Goal: Task Accomplishment & Management: Use online tool/utility

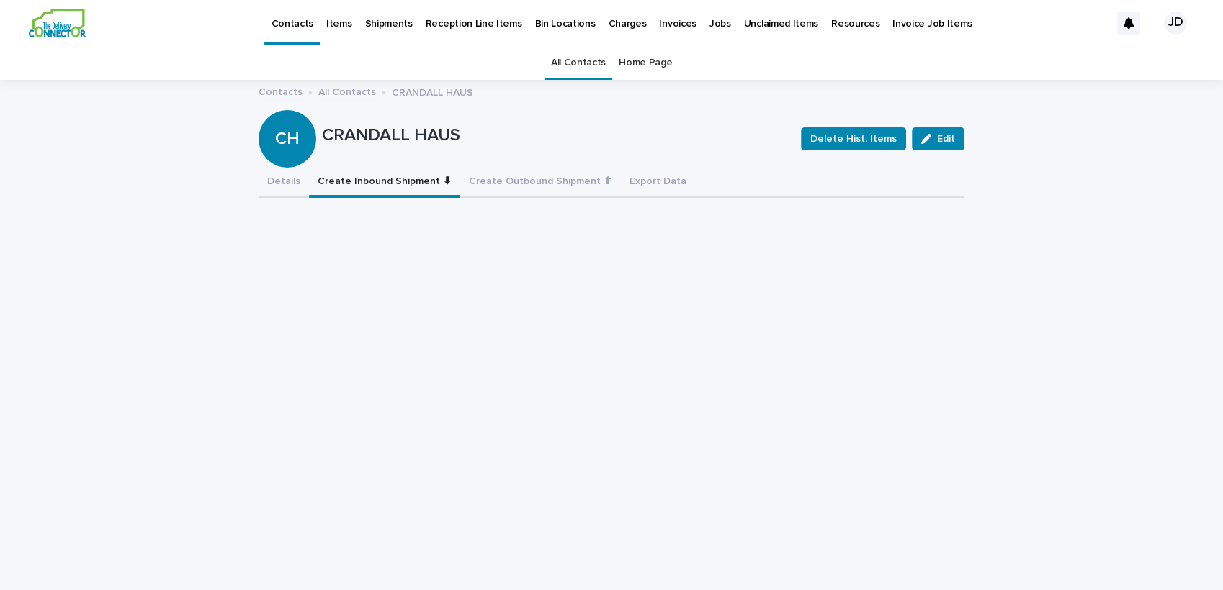
click at [559, 53] on link "All Contacts" at bounding box center [578, 63] width 55 height 34
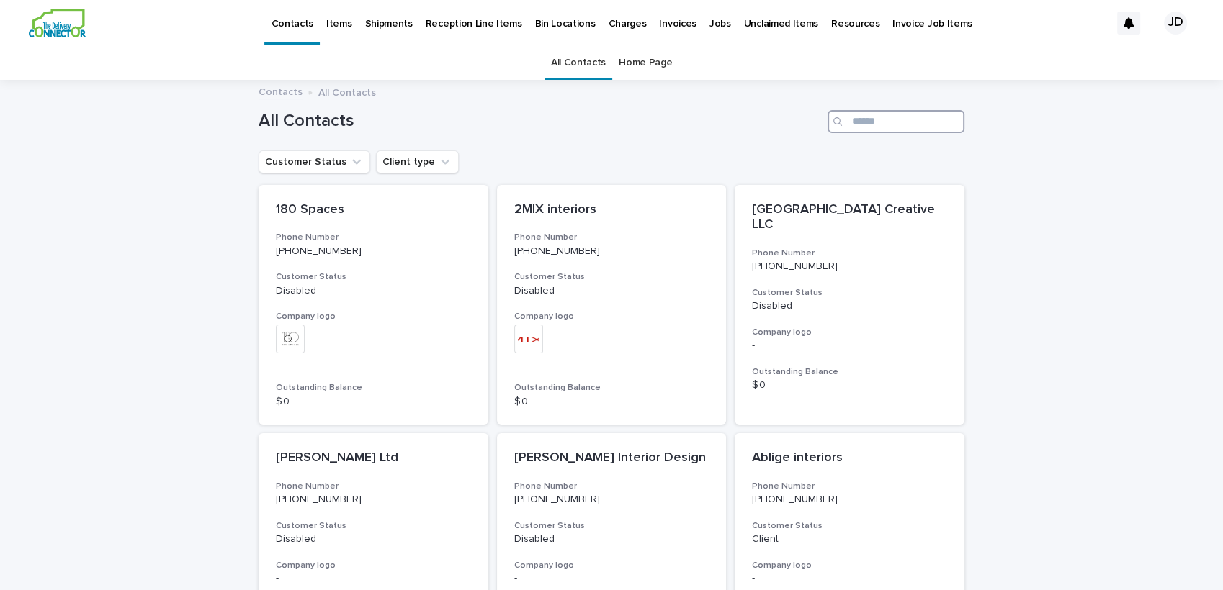
click at [930, 130] on input "Search" at bounding box center [895, 121] width 137 height 23
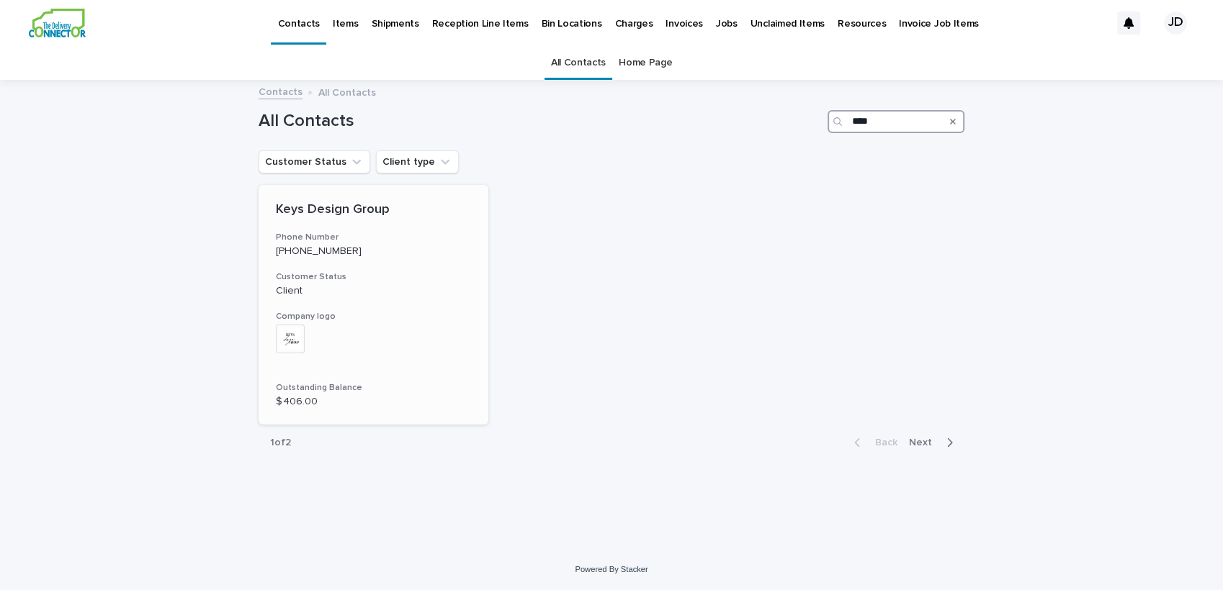
type input "****"
click at [400, 249] on p "[PHONE_NUMBER]" at bounding box center [373, 252] width 195 height 12
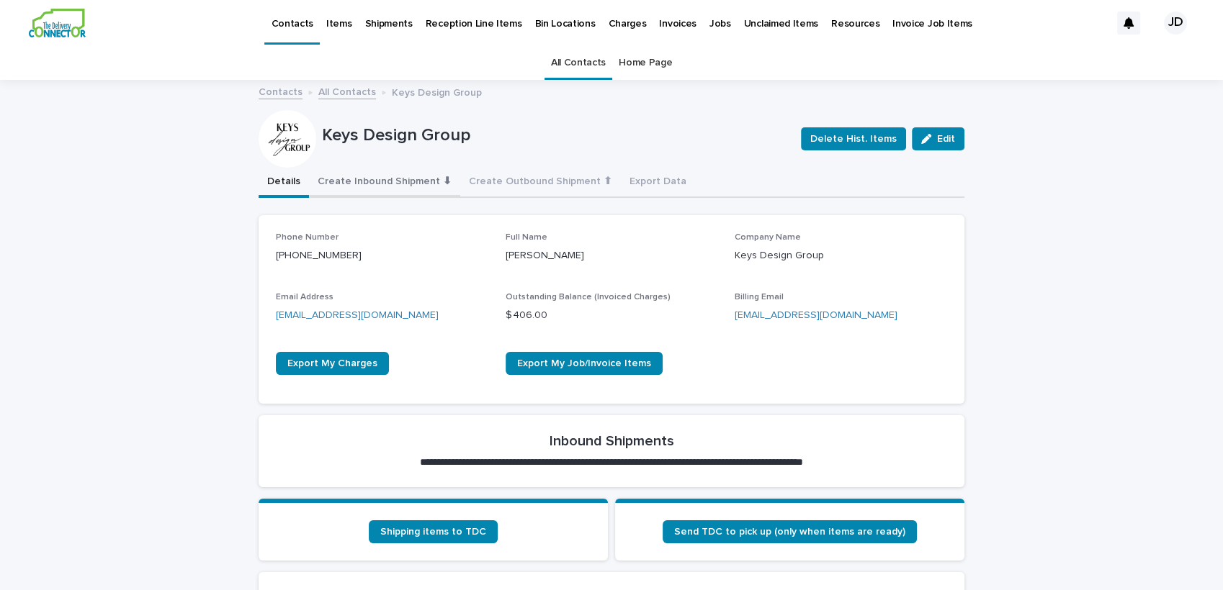
click at [358, 178] on button "Create Inbound Shipment ⬇" at bounding box center [384, 183] width 151 height 30
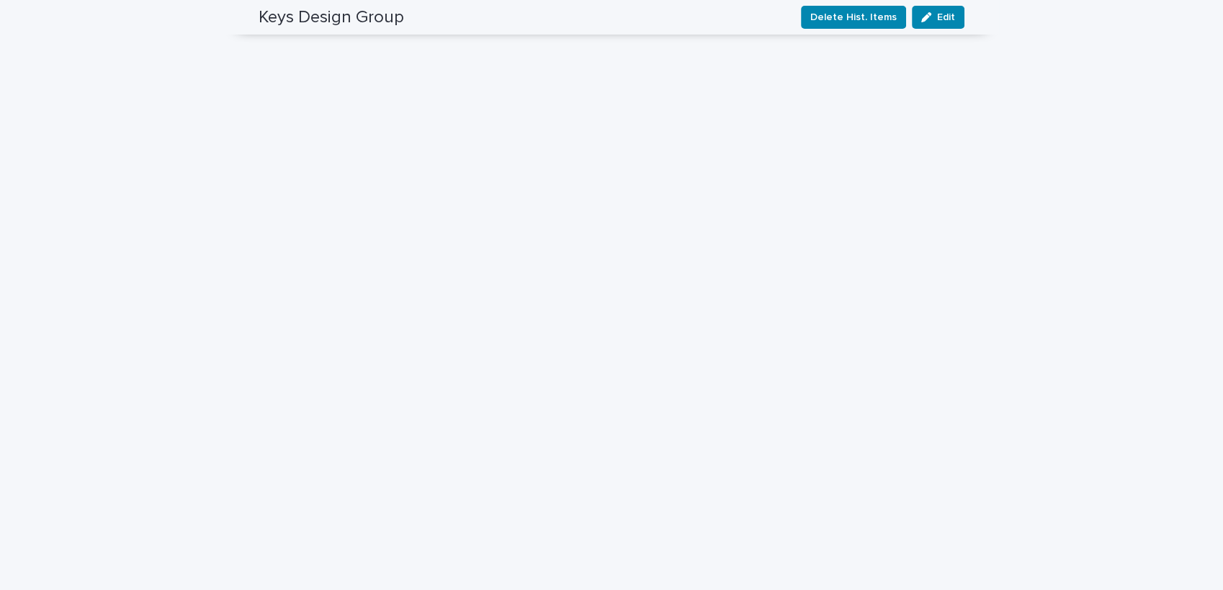
scroll to position [400, 0]
click at [989, 210] on div "Loading... Saving… Loading... Saving… Keys Design Group Delete Hist. Items Edit…" at bounding box center [611, 253] width 1223 height 1142
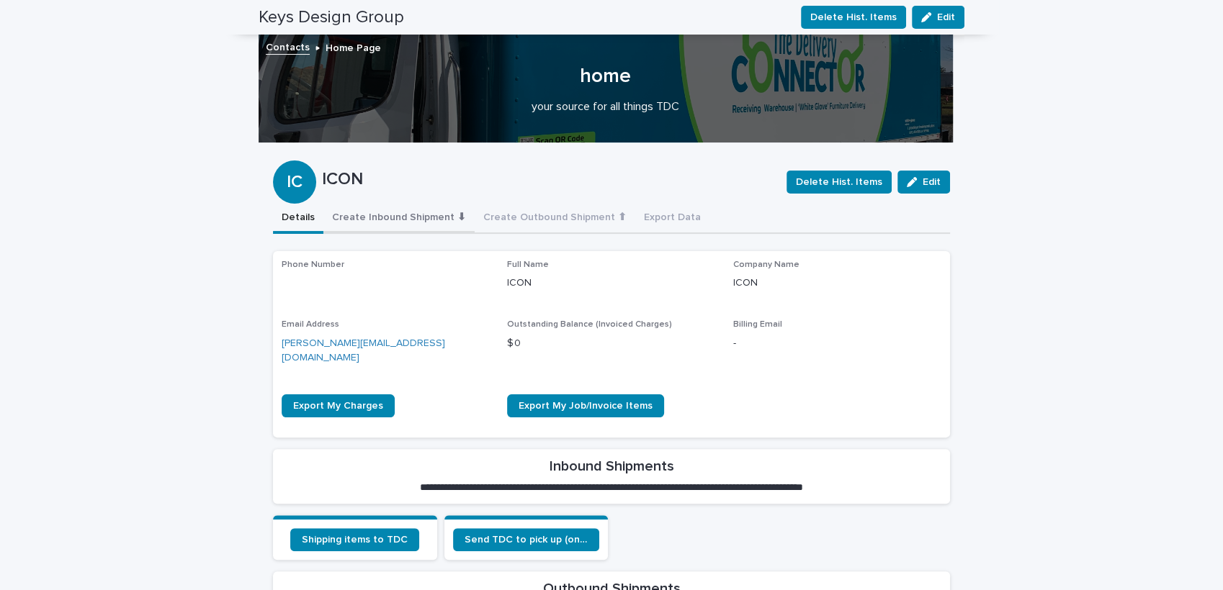
scroll to position [0, 0]
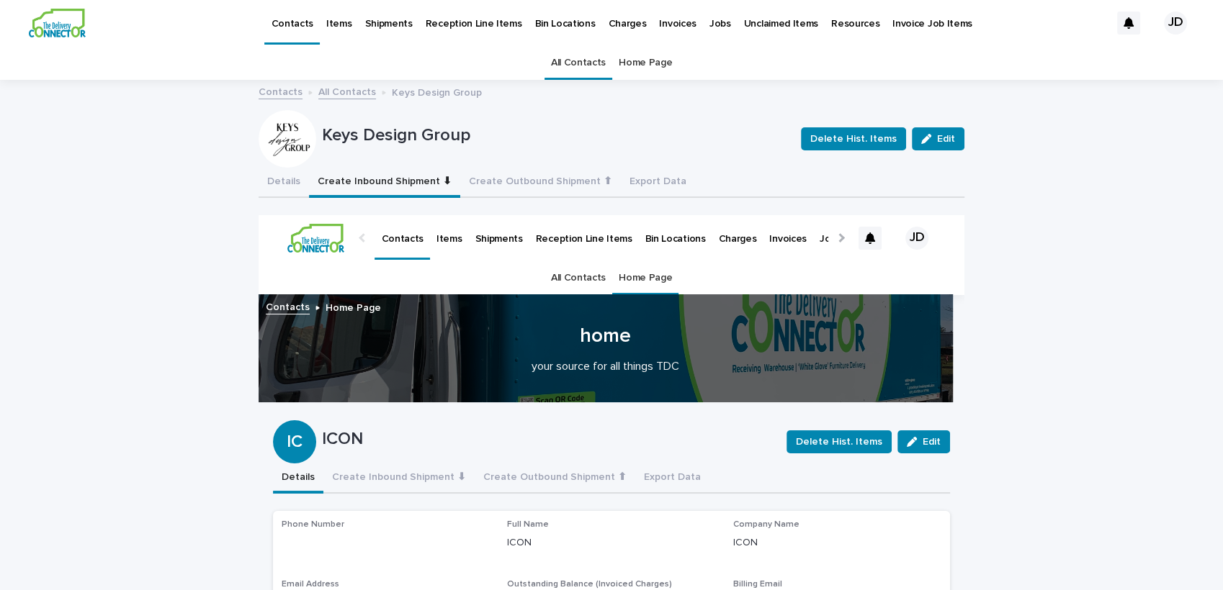
click at [551, 59] on link "All Contacts" at bounding box center [578, 63] width 55 height 34
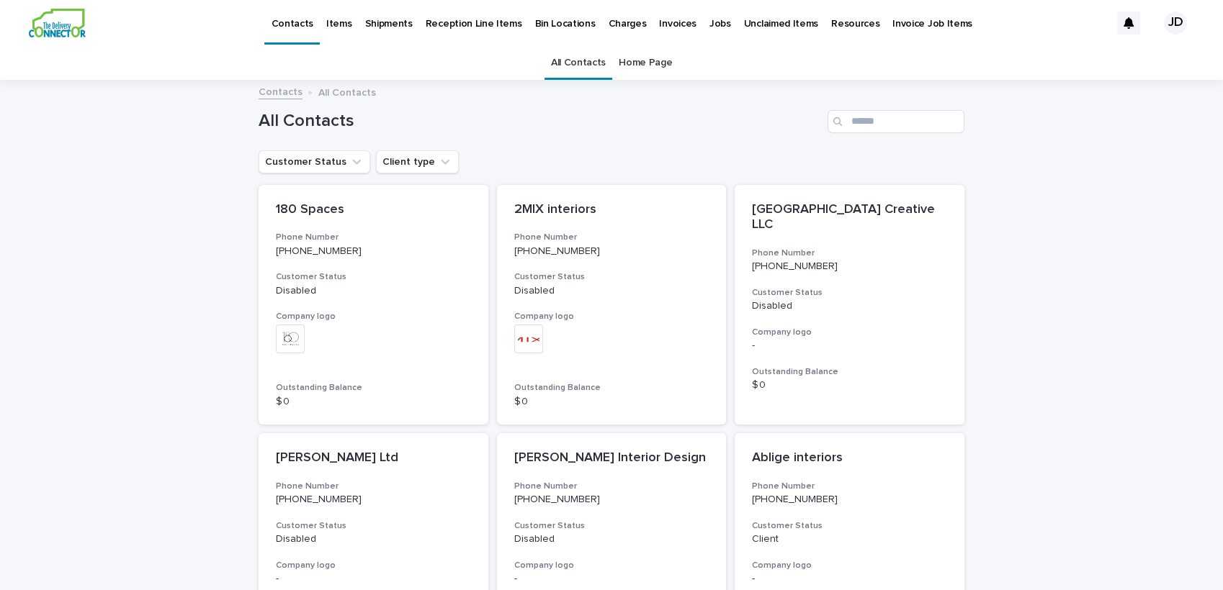
click at [927, 109] on div "All Contacts" at bounding box center [611, 115] width 706 height 69
click at [918, 127] on input "Search" at bounding box center [895, 121] width 137 height 23
click at [900, 124] on input "Search" at bounding box center [895, 121] width 137 height 23
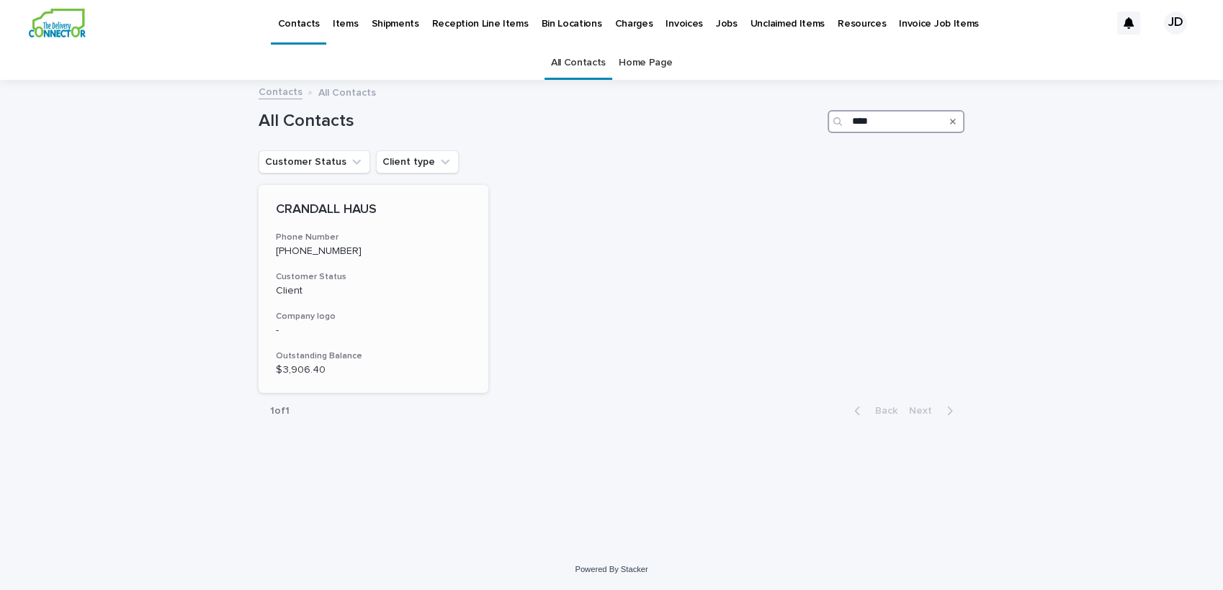
type input "****"
click at [392, 246] on p "[PHONE_NUMBER]" at bounding box center [373, 252] width 195 height 12
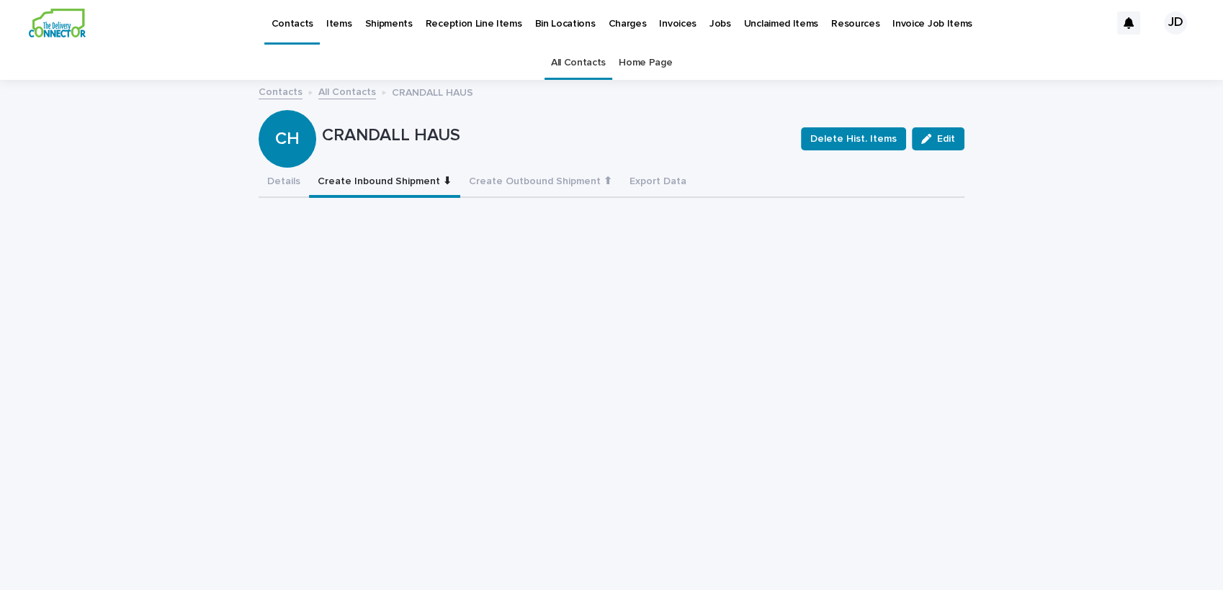
click at [407, 176] on button "Create Inbound Shipment ⬇" at bounding box center [384, 183] width 151 height 30
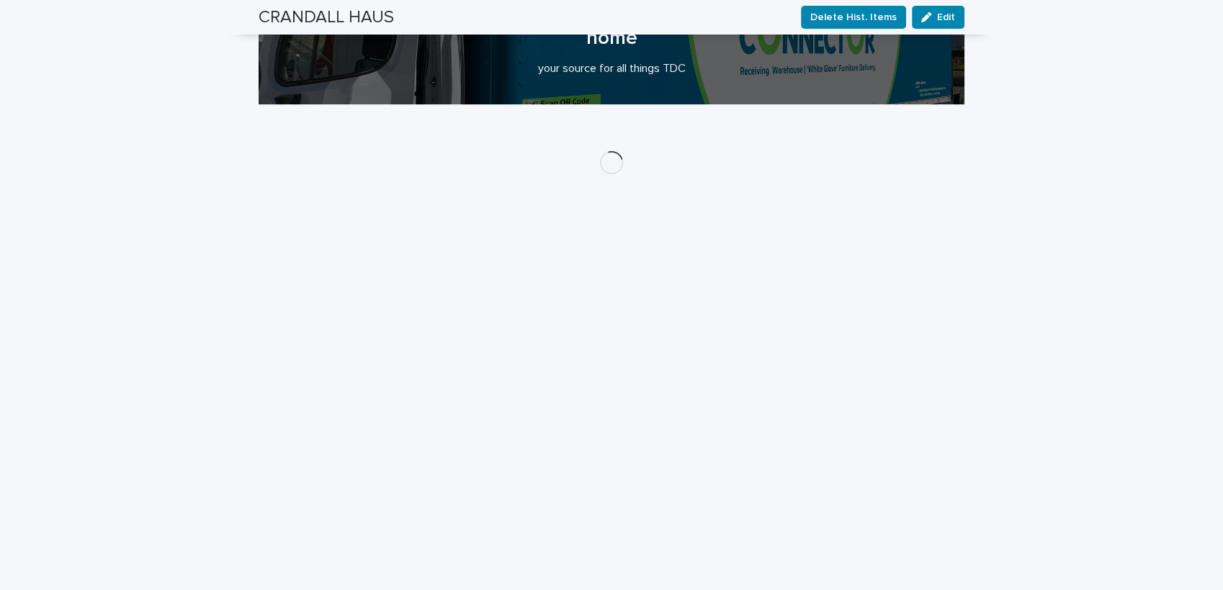
scroll to position [260, 0]
